Goal: Task Accomplishment & Management: Manage account settings

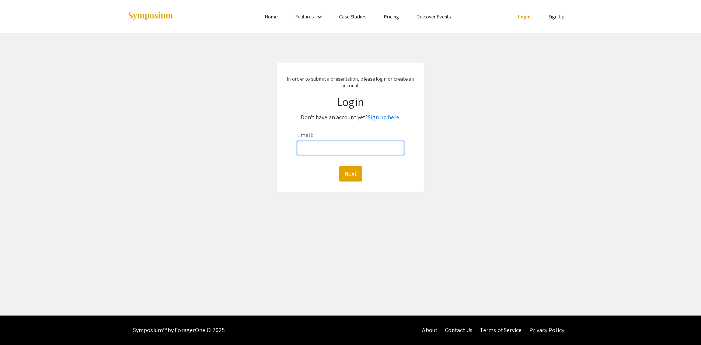
click at [365, 153] on input "Email:" at bounding box center [350, 148] width 107 height 14
click at [376, 153] on input "Email:" at bounding box center [350, 148] width 107 height 14
type input "[EMAIL_ADDRESS][DOMAIN_NAME]"
click at [351, 172] on button "Next" at bounding box center [350, 173] width 23 height 15
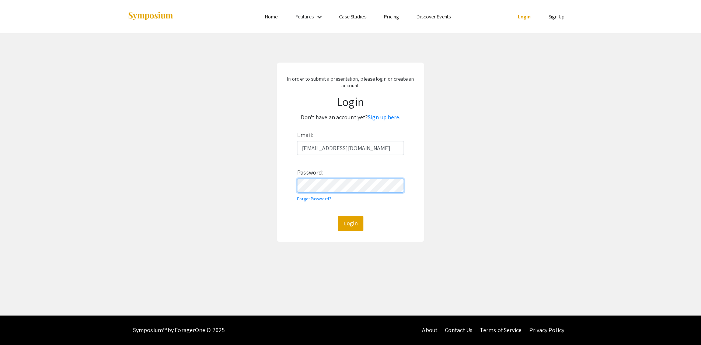
click at [338, 216] on button "Login" at bounding box center [350, 223] width 25 height 15
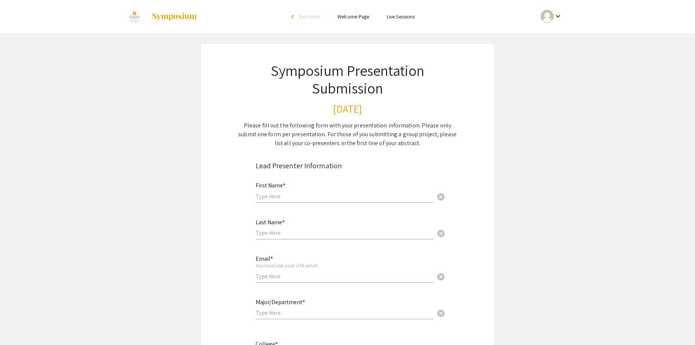
click at [555, 14] on mat-icon "keyboard_arrow_down" at bounding box center [558, 16] width 9 height 9
click at [554, 41] on button "My Account" at bounding box center [555, 37] width 45 height 18
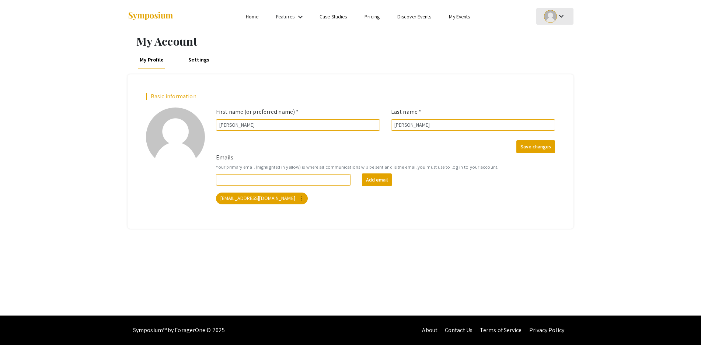
click at [562, 13] on mat-icon "keyboard_arrow_down" at bounding box center [561, 16] width 9 height 9
click at [560, 56] on button "My Submissions" at bounding box center [558, 54] width 45 height 18
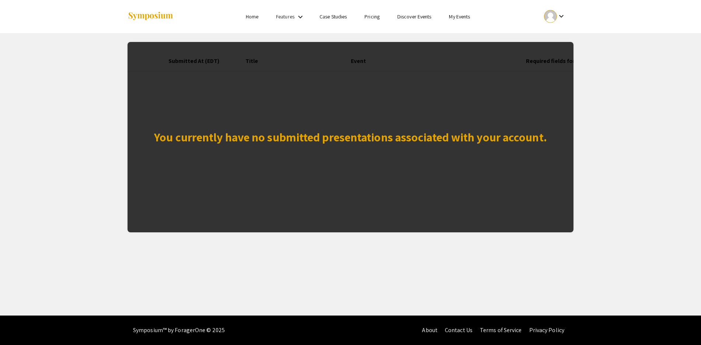
click at [465, 14] on link "My Events" at bounding box center [459, 16] width 21 height 7
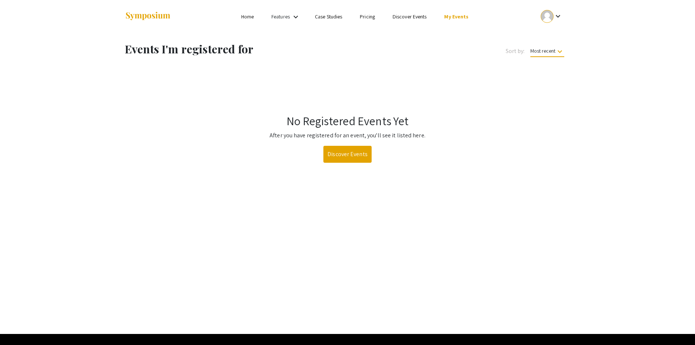
click at [558, 17] on mat-icon "keyboard_arrow_down" at bounding box center [558, 16] width 9 height 9
click at [558, 17] on div at bounding box center [347, 172] width 695 height 345
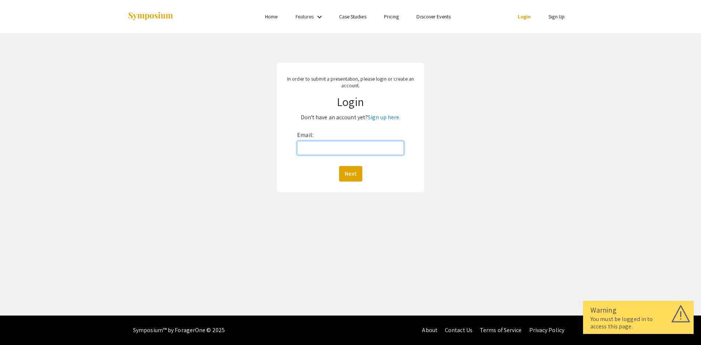
click at [316, 149] on input "Email:" at bounding box center [350, 148] width 107 height 14
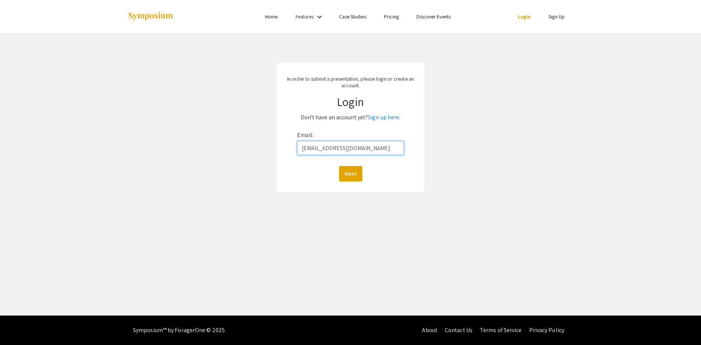
type input "cblevi12@vols.uth.edu"
click at [339, 166] on button "Next" at bounding box center [350, 173] width 23 height 15
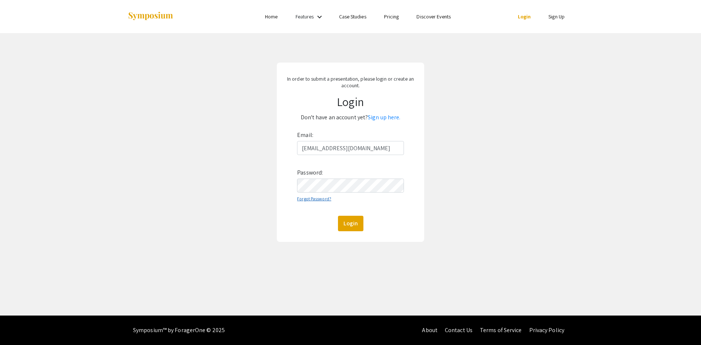
click at [322, 198] on link "Forgot Password?" at bounding box center [314, 199] width 34 height 6
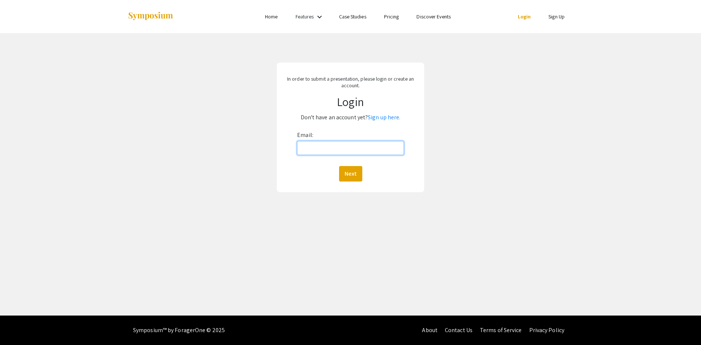
click at [330, 144] on input "Email:" at bounding box center [350, 148] width 107 height 14
type input "[EMAIL_ADDRESS][DOMAIN_NAME]"
click at [350, 177] on button "Next" at bounding box center [350, 173] width 23 height 15
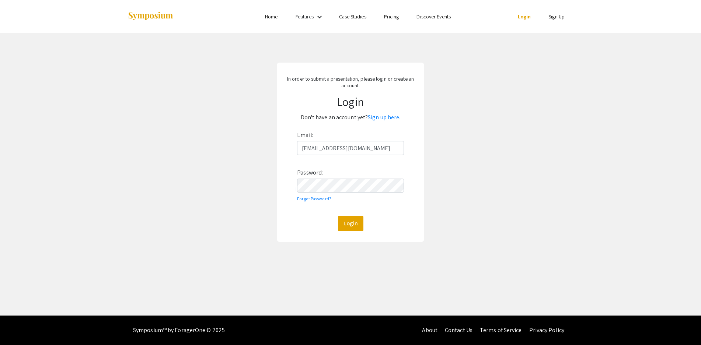
click at [327, 196] on div "Email: cblevi12@vols.utk.edu Password: Forgot Password? Login" at bounding box center [350, 180] width 107 height 102
click at [304, 200] on link "Forgot Password?" at bounding box center [314, 199] width 34 height 6
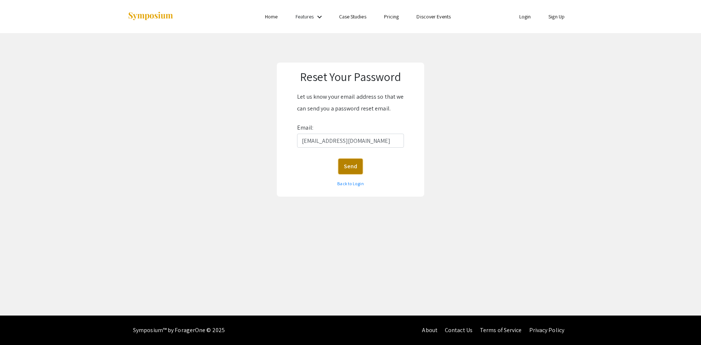
click at [355, 165] on button "Send" at bounding box center [350, 166] width 24 height 15
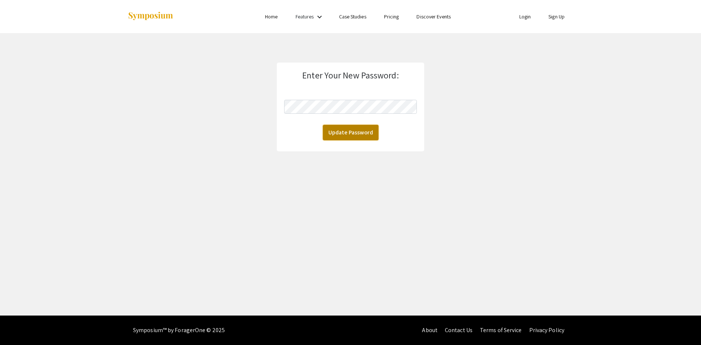
click at [343, 136] on button "Update Password" at bounding box center [351, 132] width 56 height 15
